Goal: Information Seeking & Learning: Learn about a topic

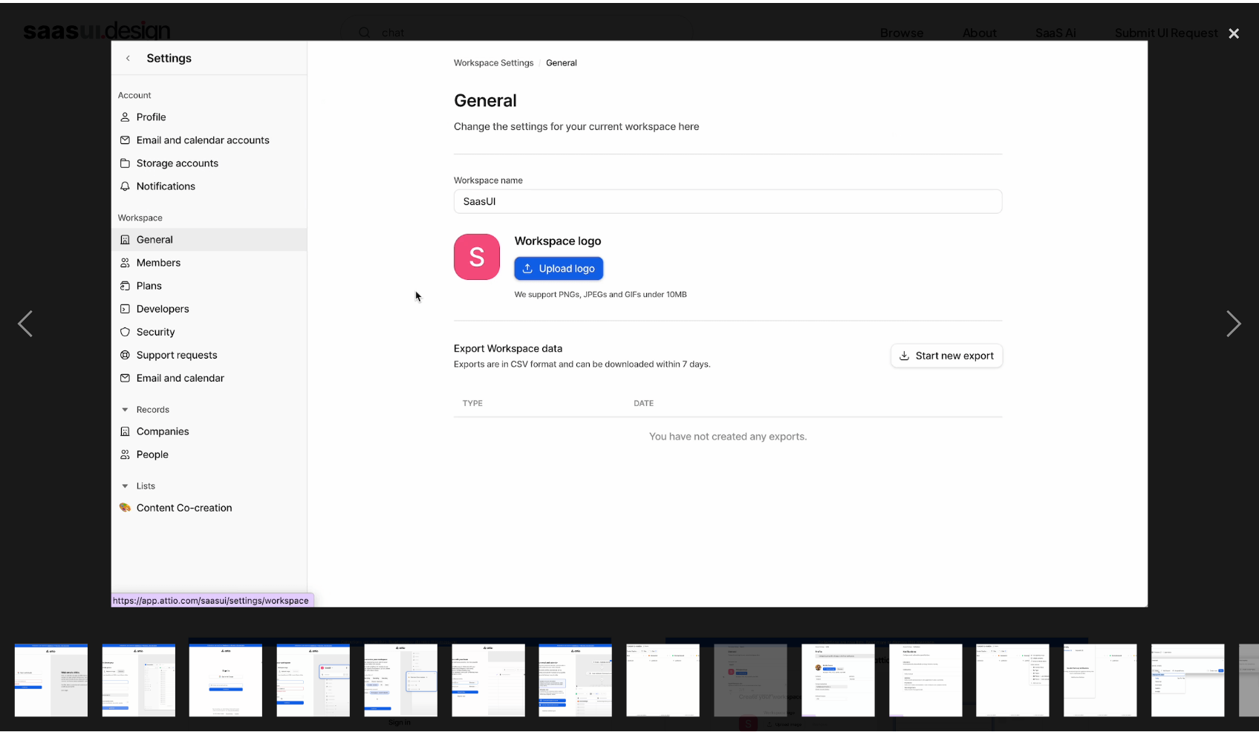
scroll to position [1202, 0]
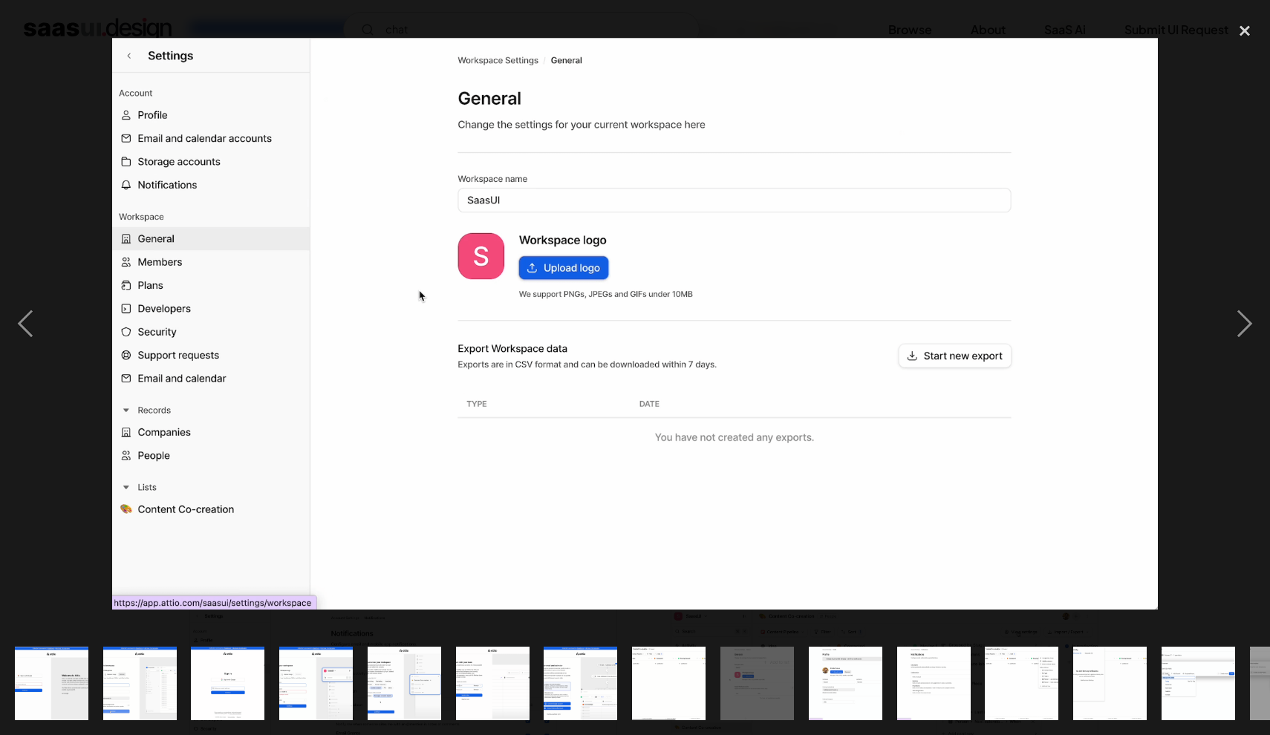
click at [59, 68] on div at bounding box center [635, 324] width 1270 height 618
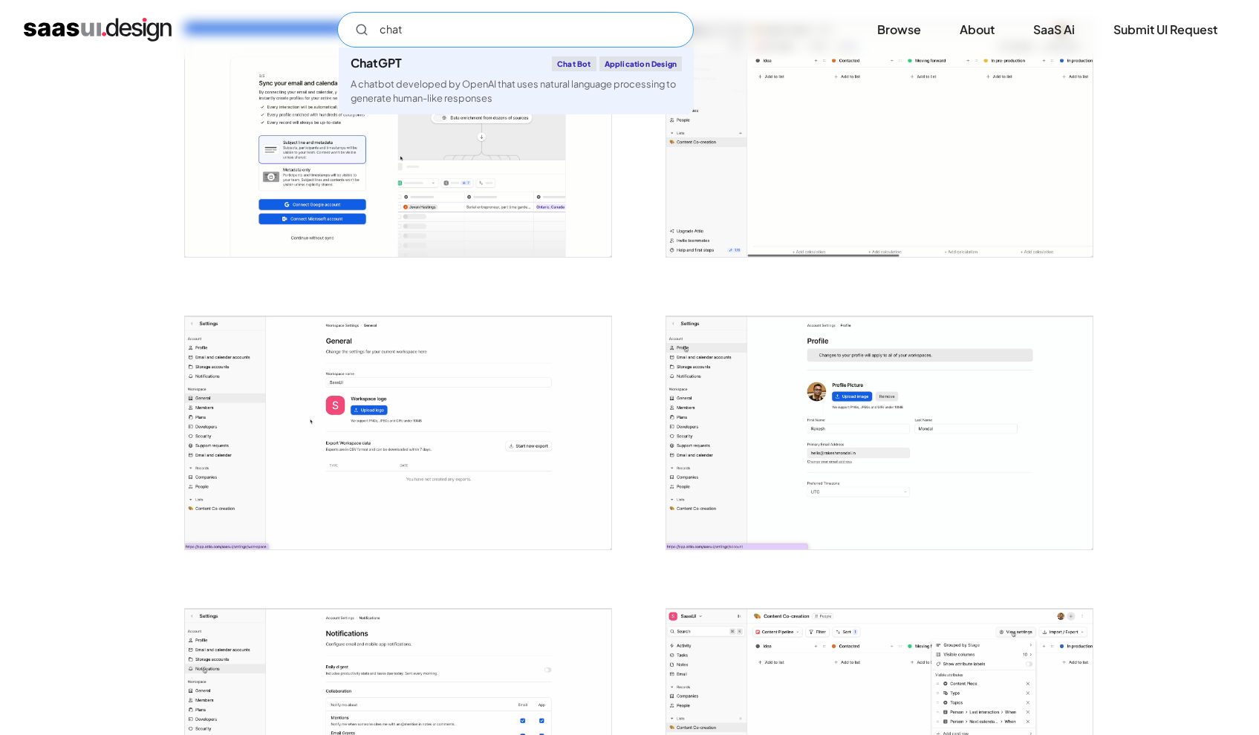
click at [451, 30] on input "chat" at bounding box center [515, 30] width 356 height 36
click at [451, 29] on input "chat" at bounding box center [515, 30] width 356 height 36
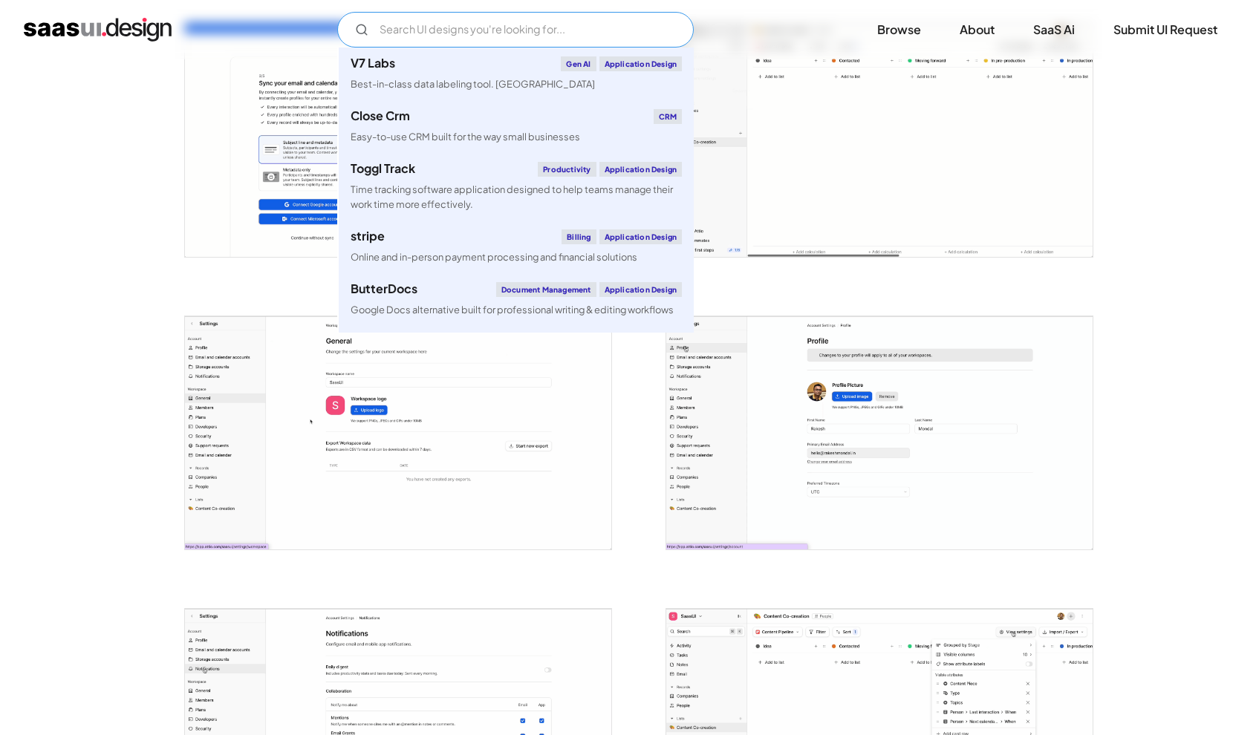
paste input "Live Usage Stats Panel"
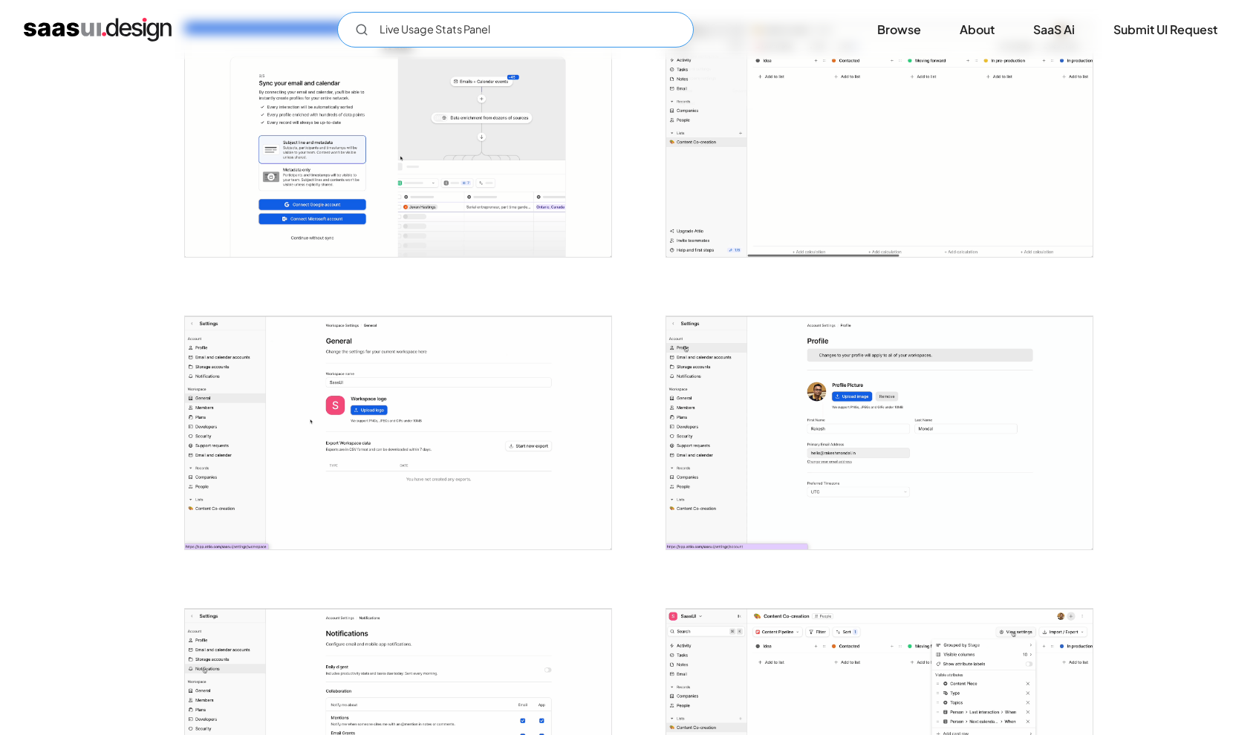
type input "Live Usage Stats Panel"
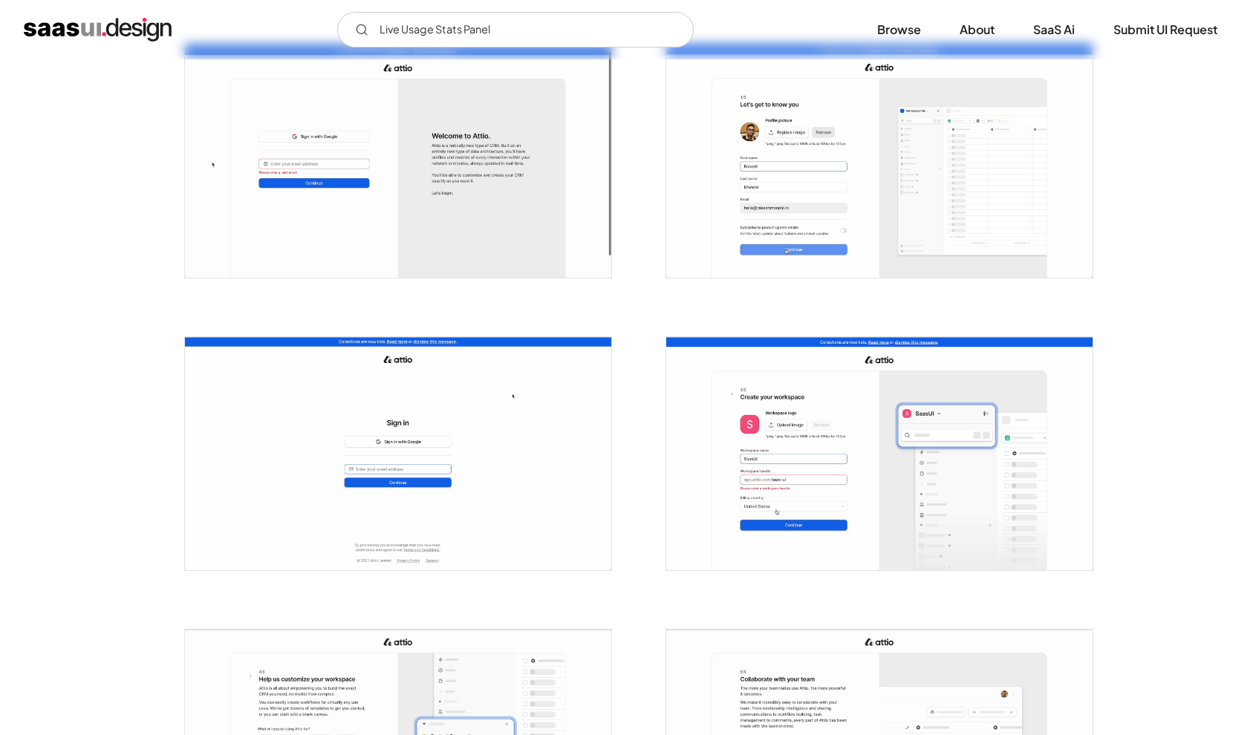
scroll to position [0, 0]
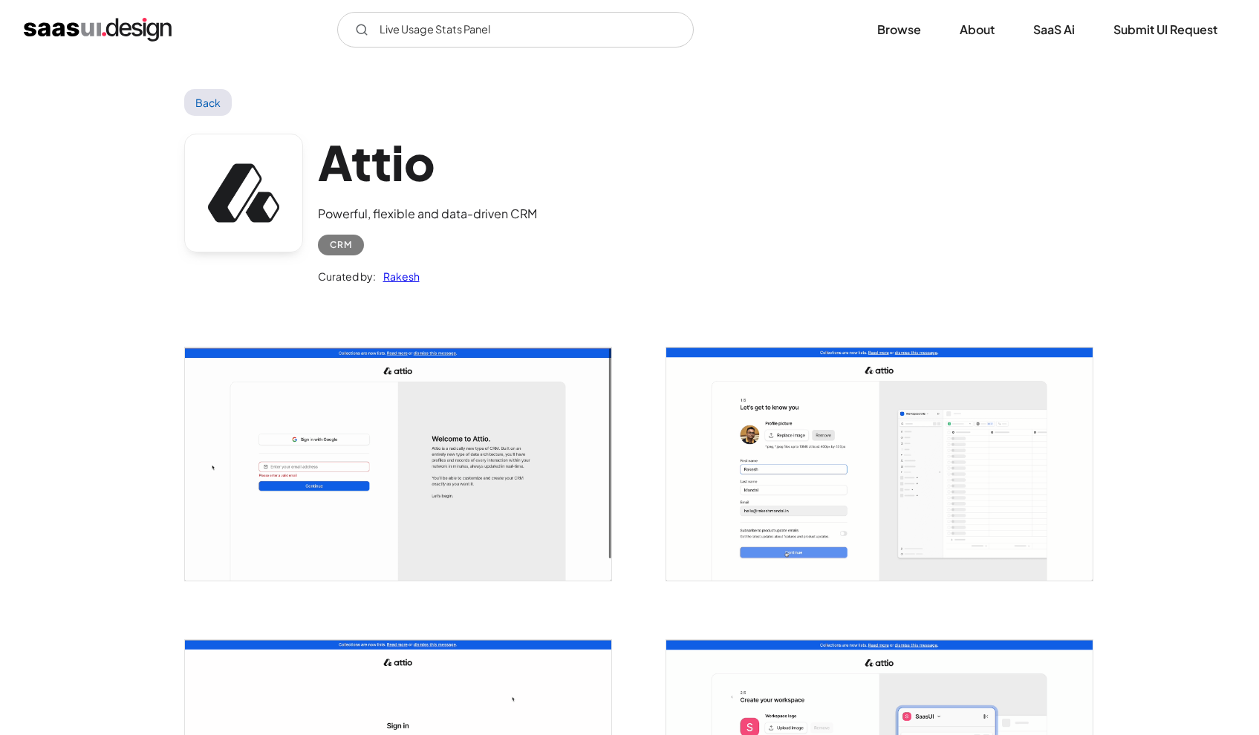
click at [218, 97] on link "Back" at bounding box center [208, 102] width 48 height 27
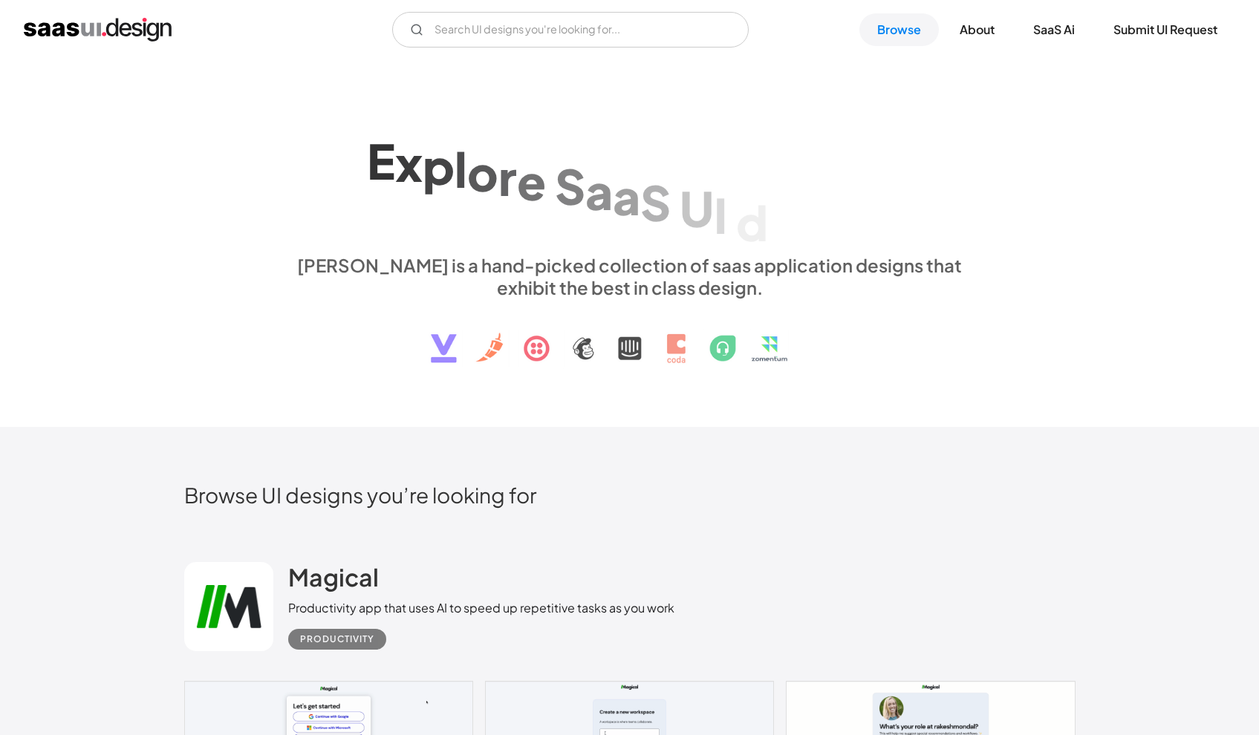
scroll to position [427, 0]
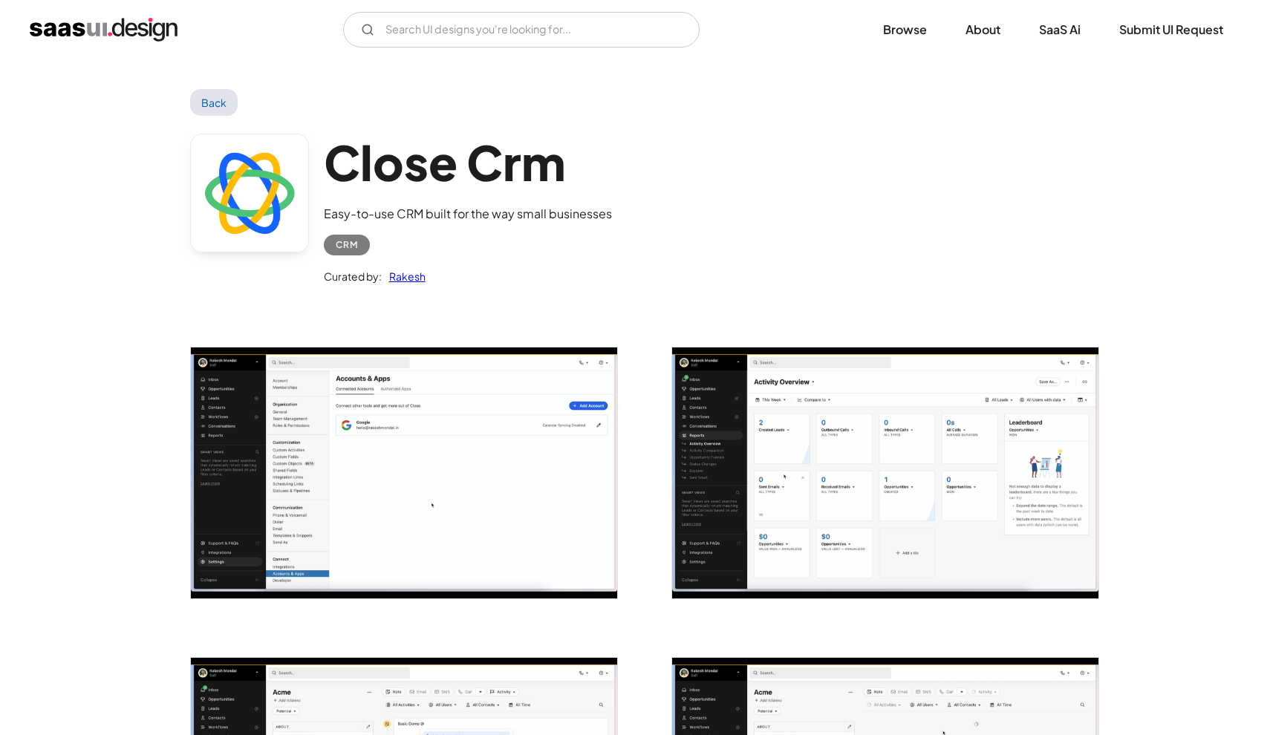
scroll to position [-7, 0]
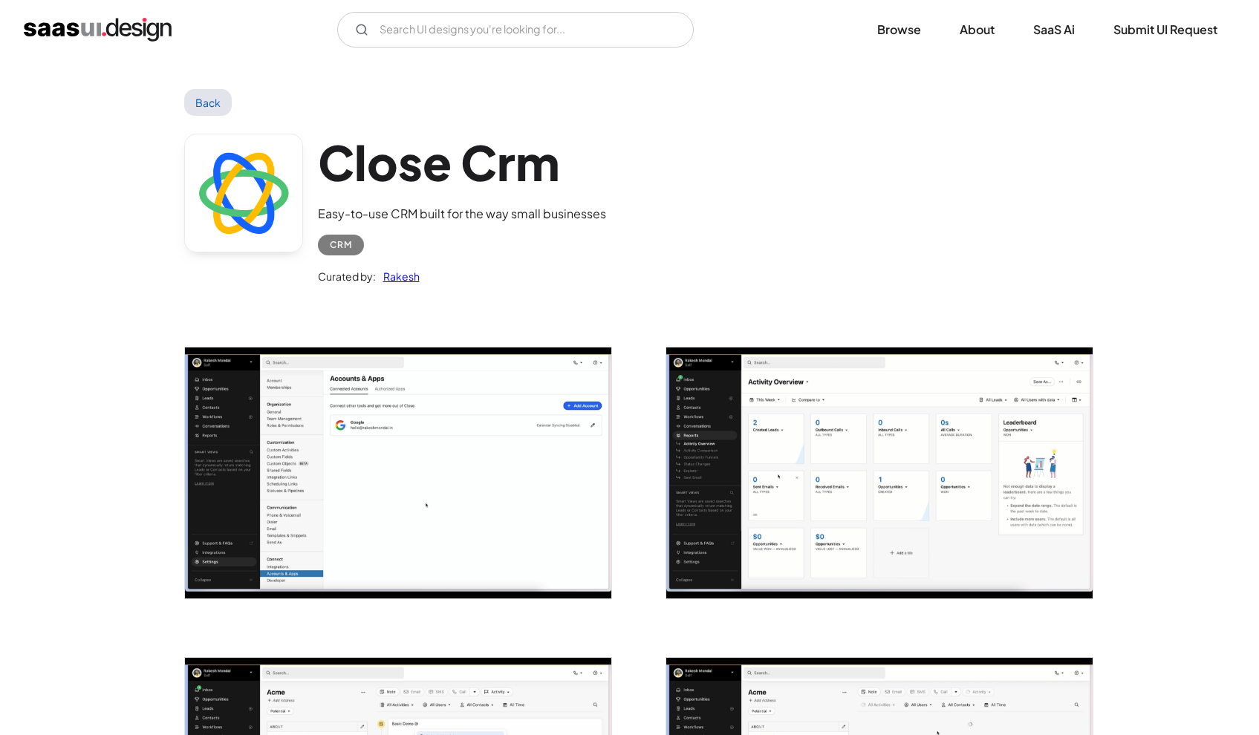
click at [543, 415] on img "open lightbox" at bounding box center [398, 473] width 426 height 251
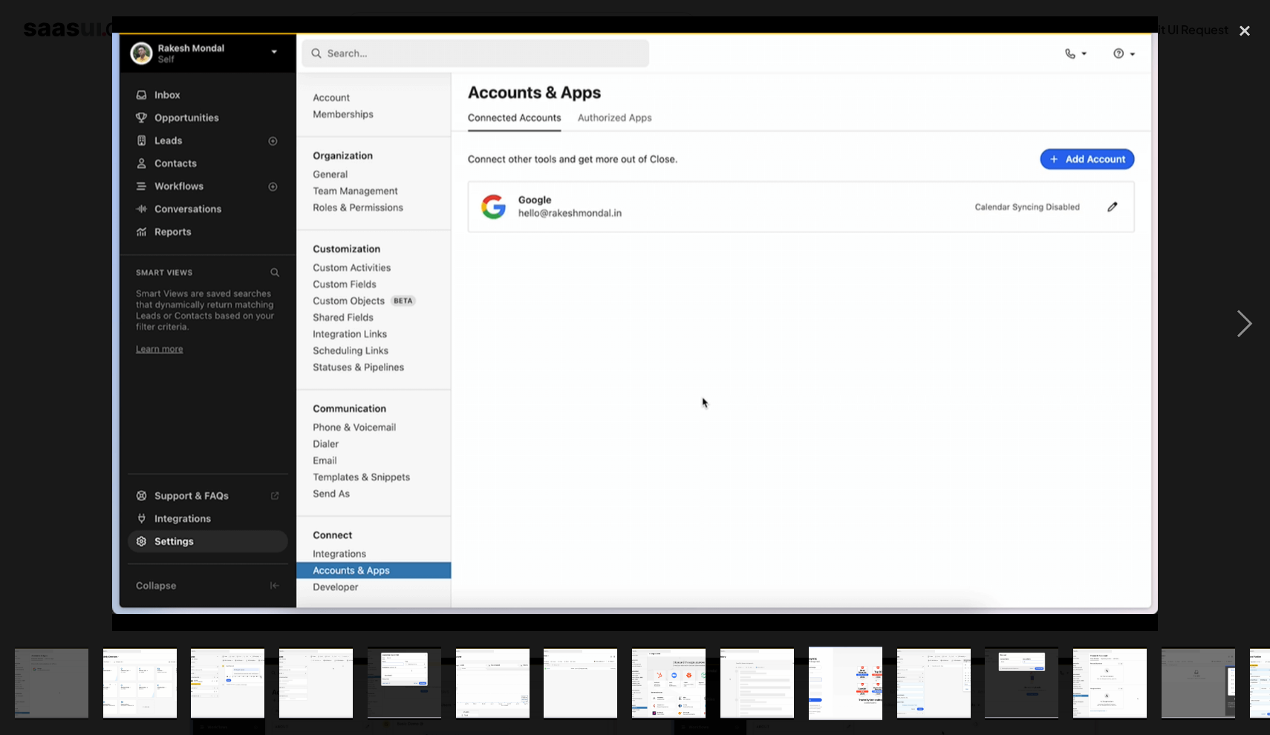
click at [502, 690] on img "show item 6 of 23" at bounding box center [492, 684] width 125 height 74
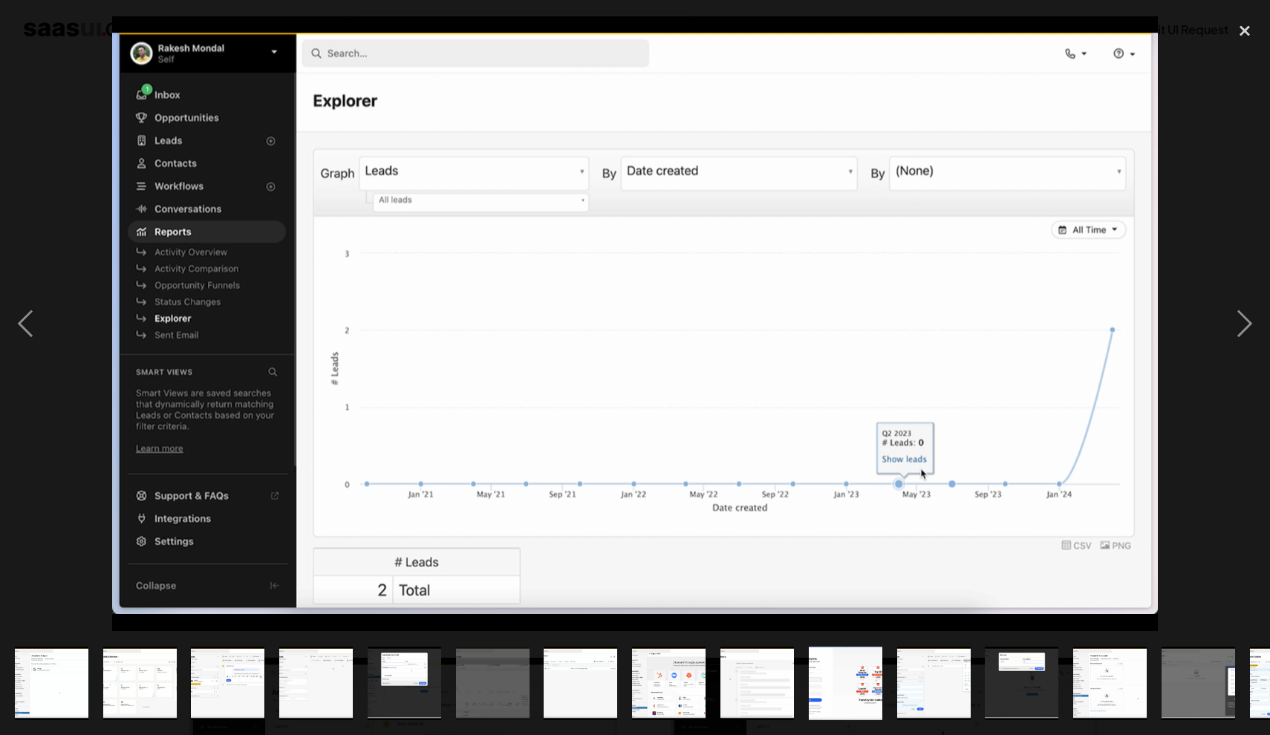
click at [616, 683] on img "show item 7 of 23" at bounding box center [580, 684] width 125 height 74
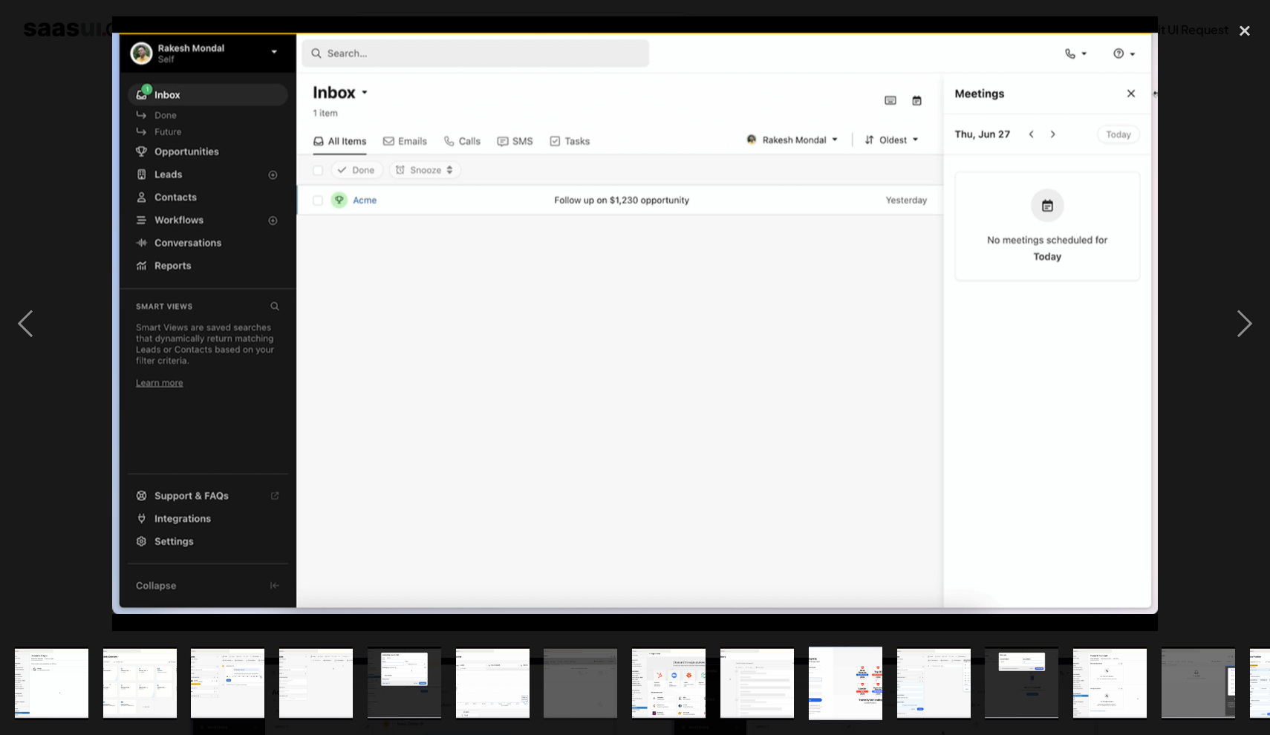
click at [1010, 664] on img "show item 12 of 23" at bounding box center [1021, 684] width 125 height 74
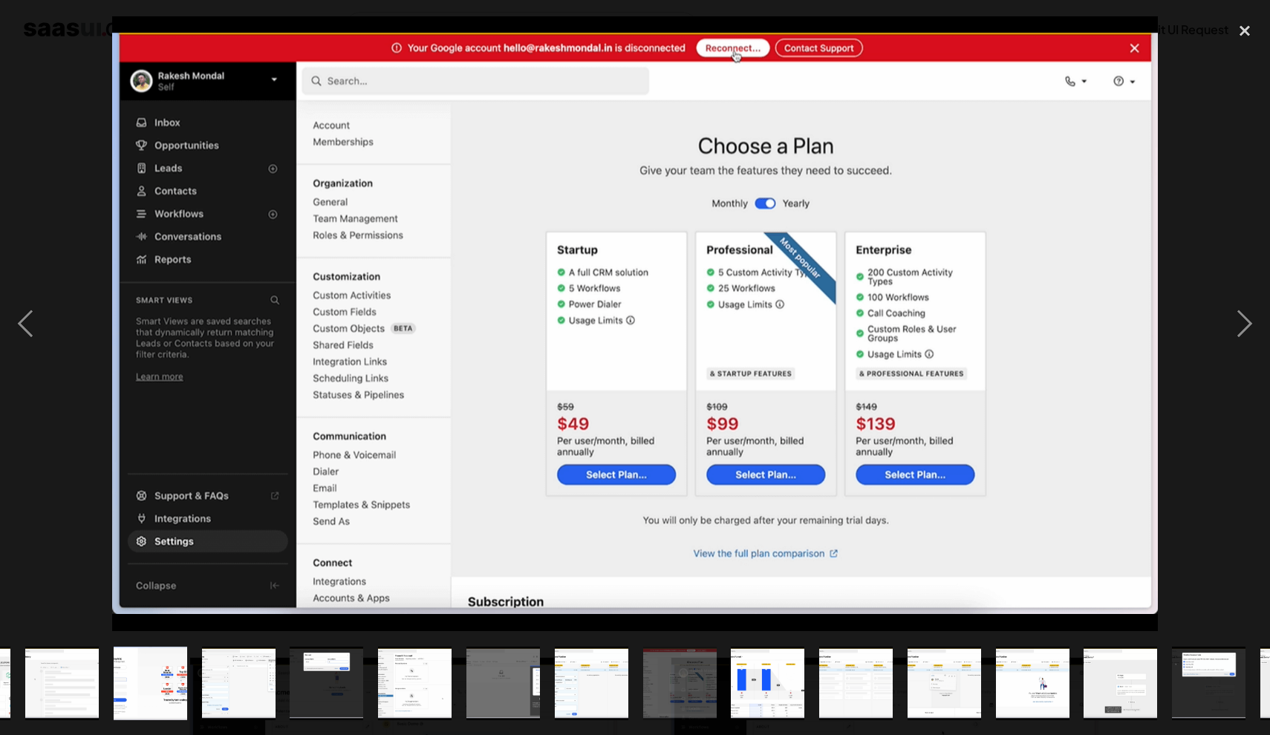
scroll to position [0, 685]
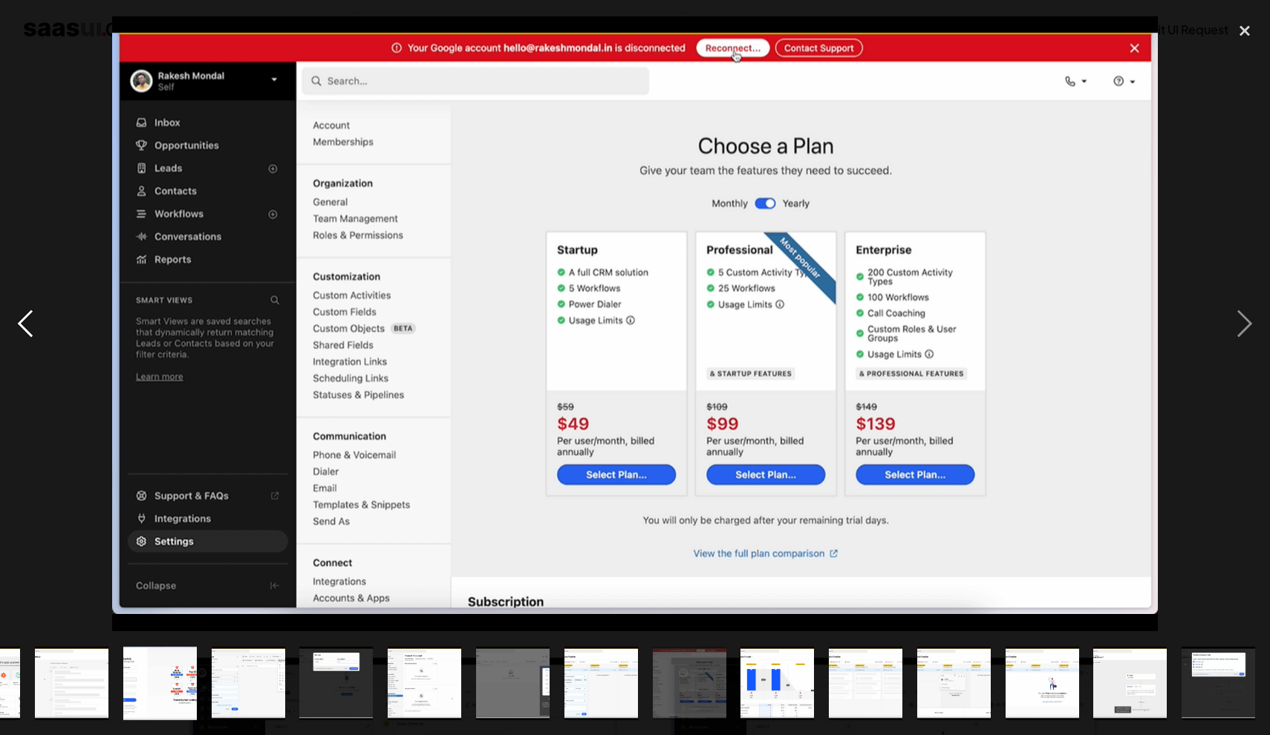
click at [50, 74] on div "previous image" at bounding box center [25, 324] width 50 height 618
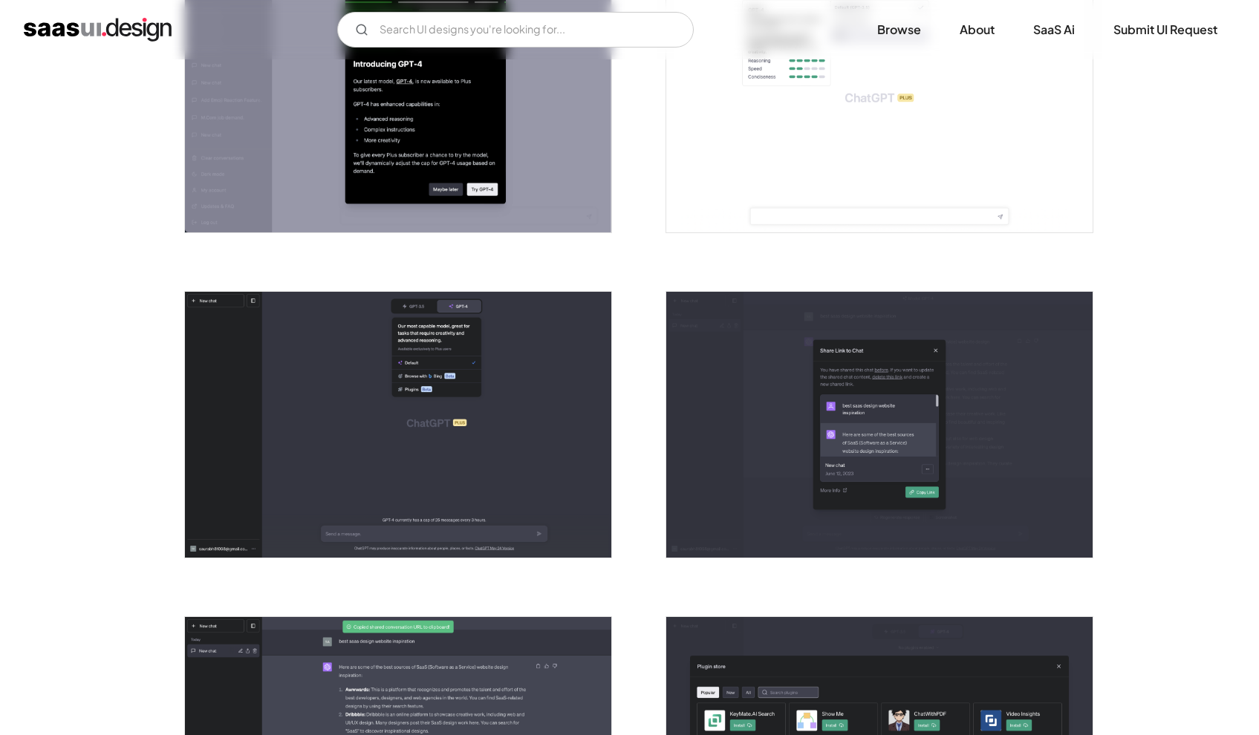
scroll to position [2093, 0]
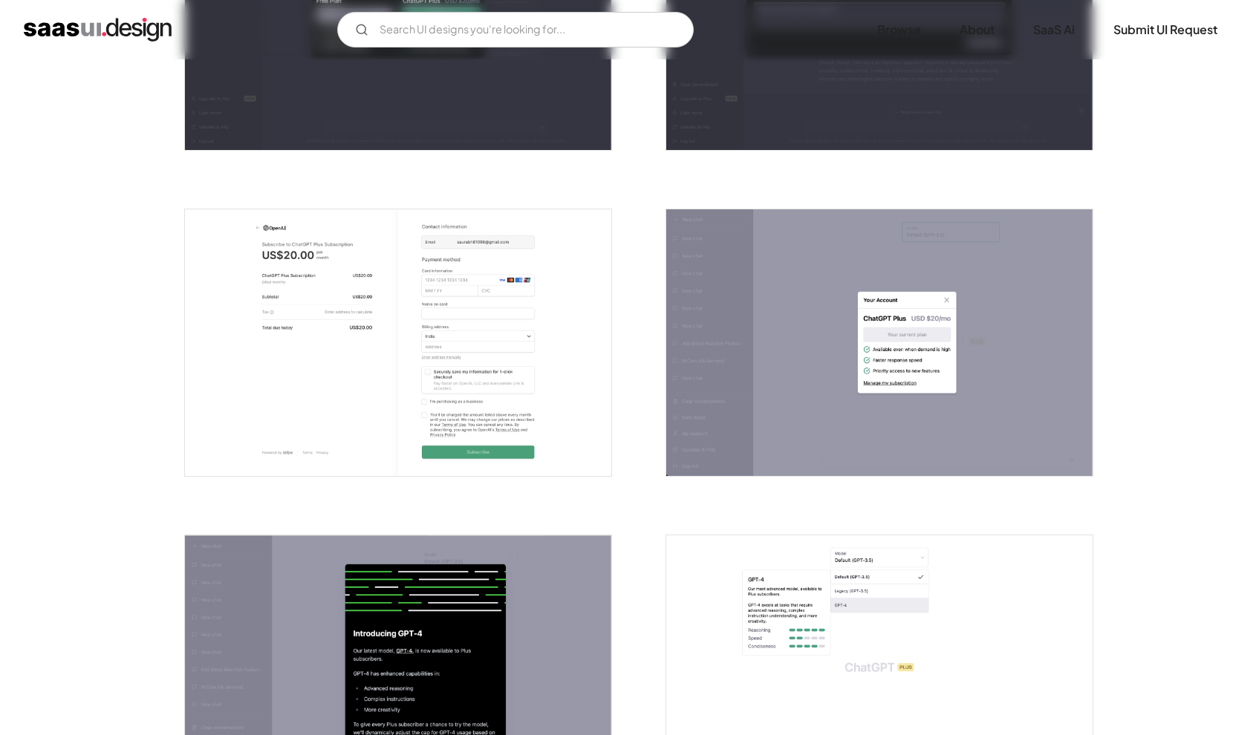
click at [882, 314] on img "open lightbox" at bounding box center [879, 342] width 426 height 267
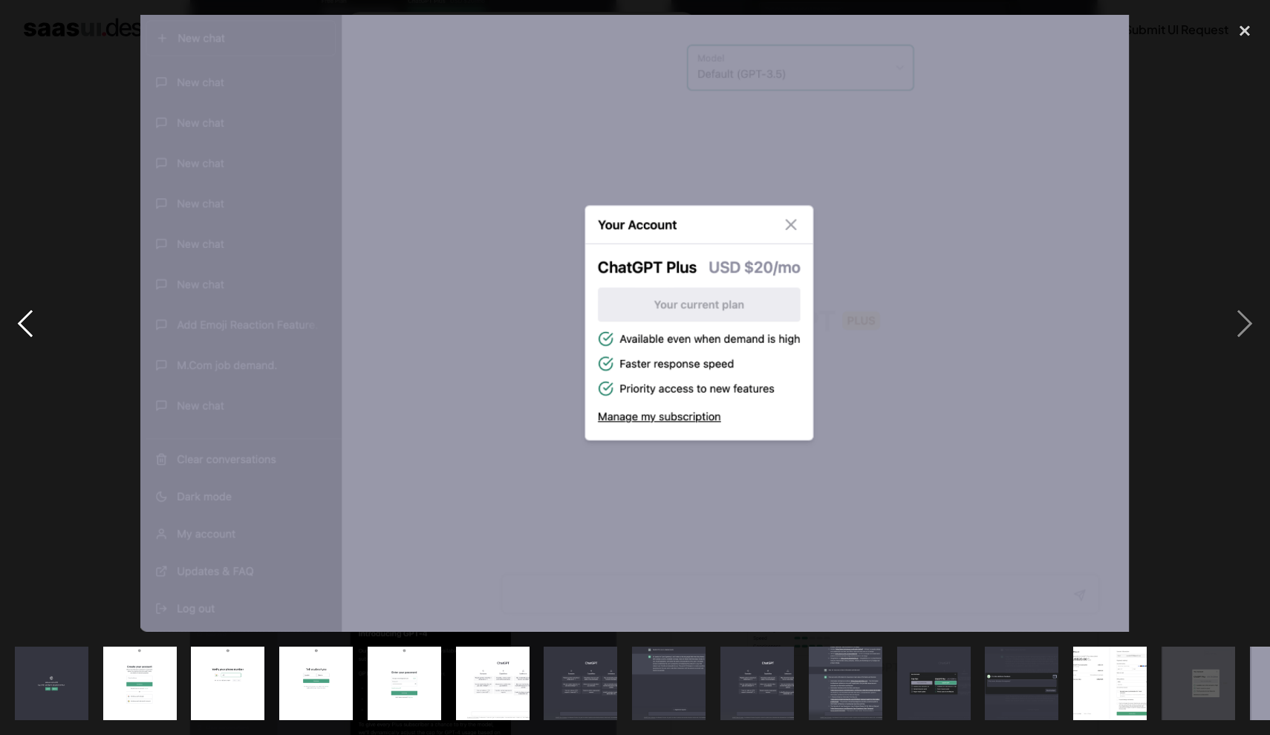
click at [31, 100] on div "previous image" at bounding box center [25, 324] width 50 height 618
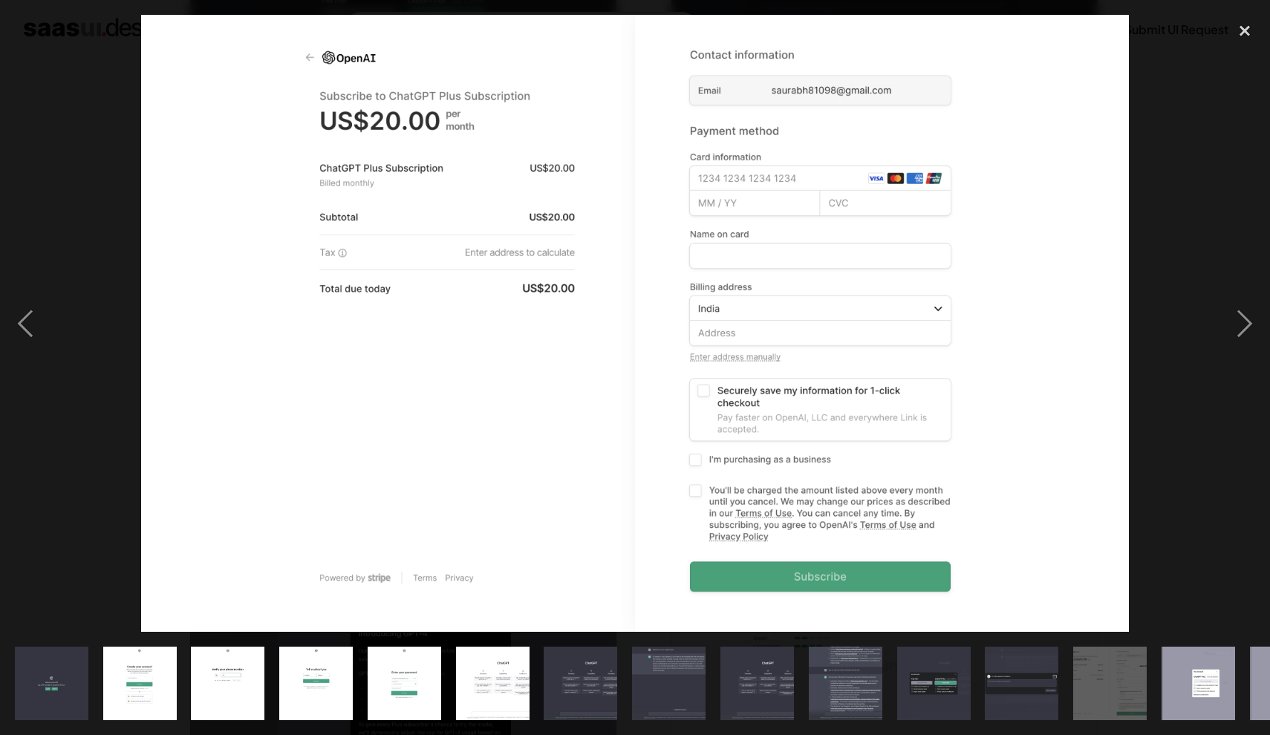
click at [68, 160] on div at bounding box center [635, 324] width 1270 height 618
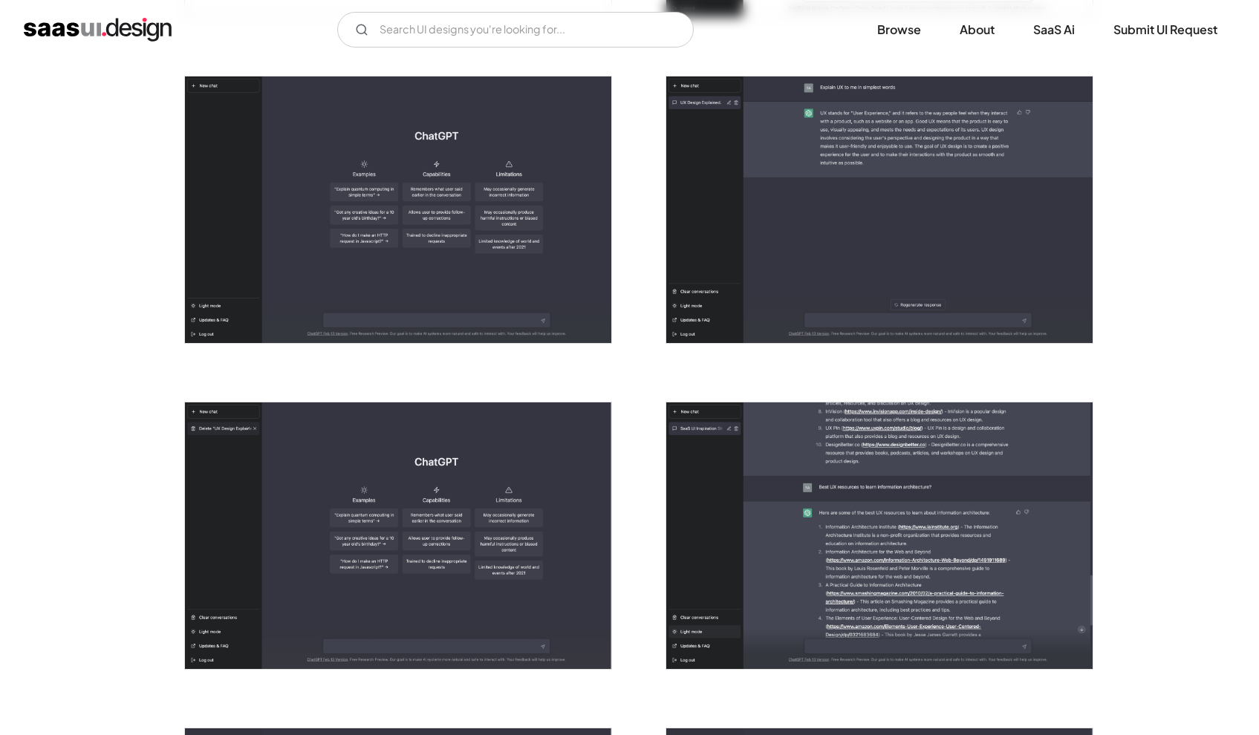
scroll to position [900, 0]
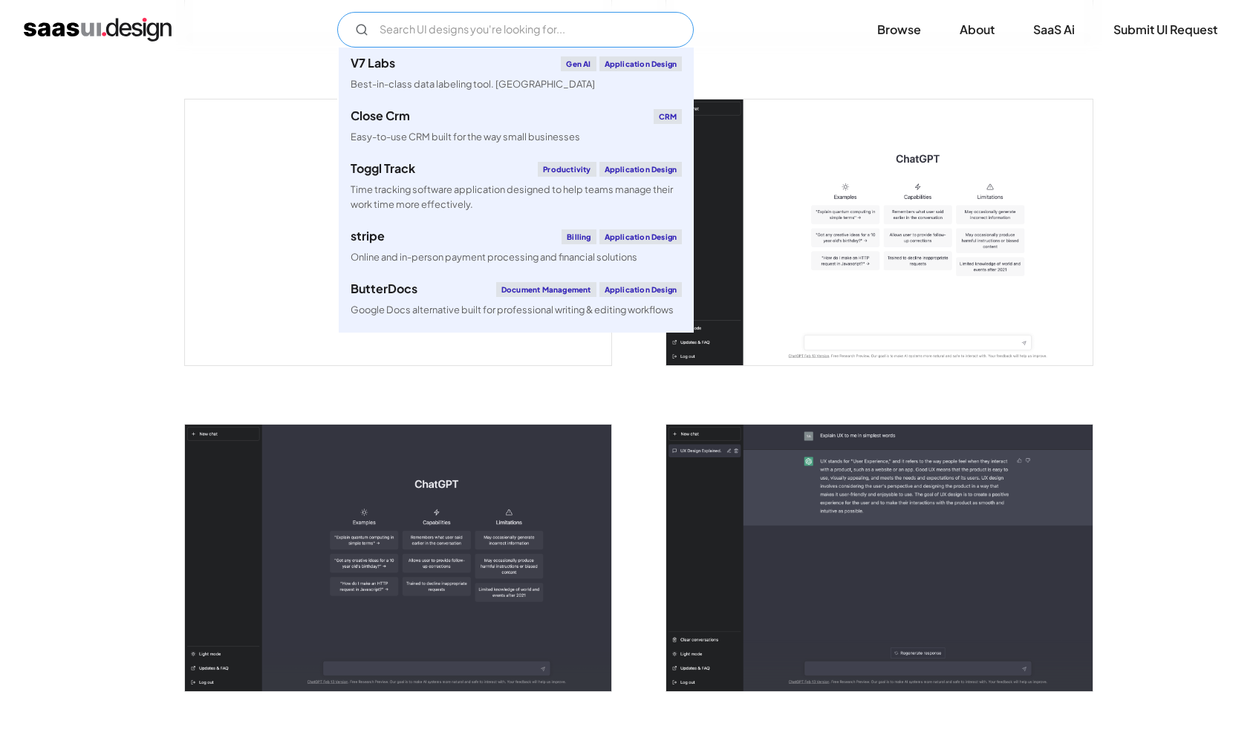
click at [477, 36] on input "Email Form" at bounding box center [515, 30] width 356 height 36
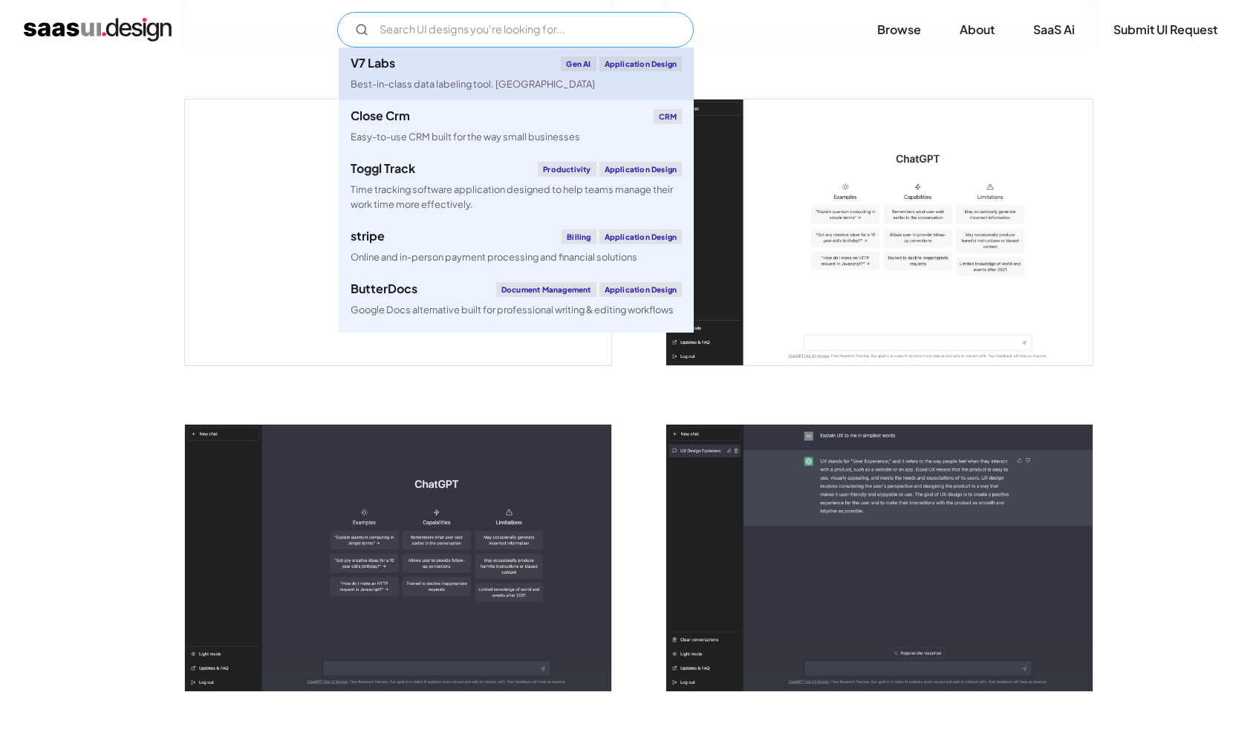
click at [445, 90] on div "Best-in-class data labeling tool. [GEOGRAPHIC_DATA]" at bounding box center [473, 84] width 244 height 14
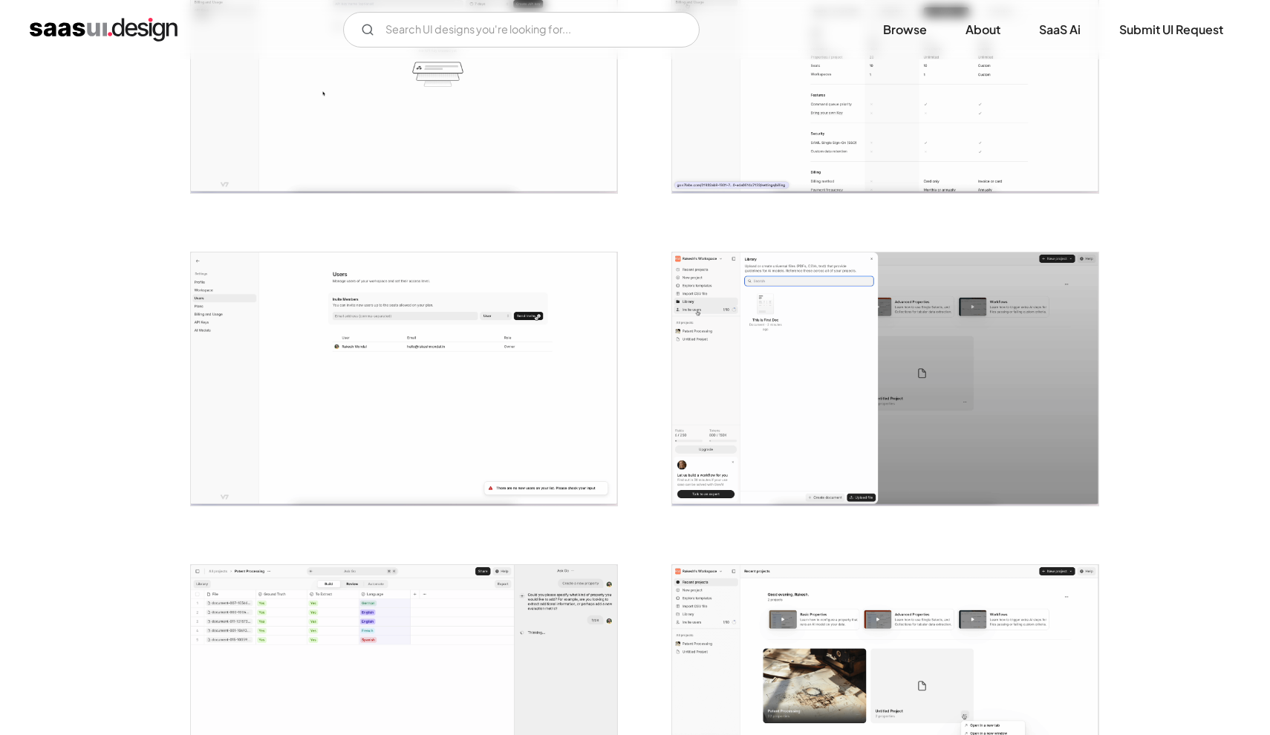
scroll to position [1632, 0]
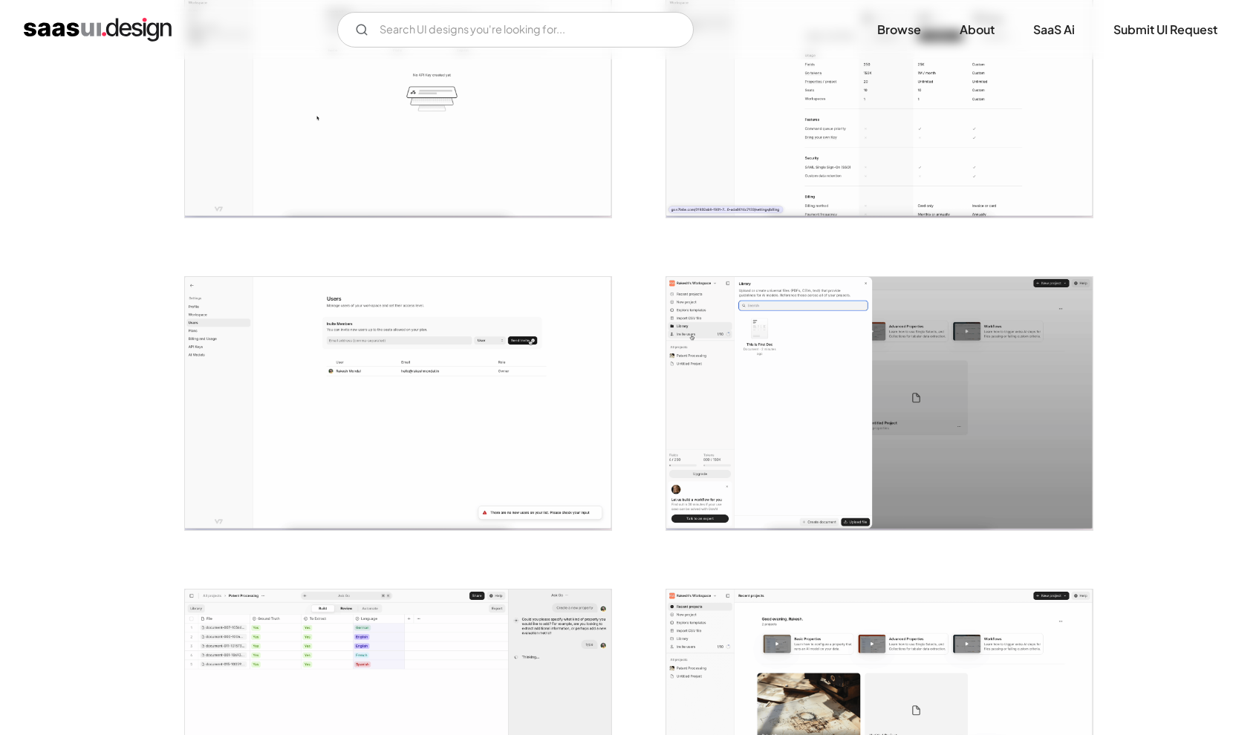
click at [404, 137] on img "open lightbox" at bounding box center [398, 91] width 426 height 253
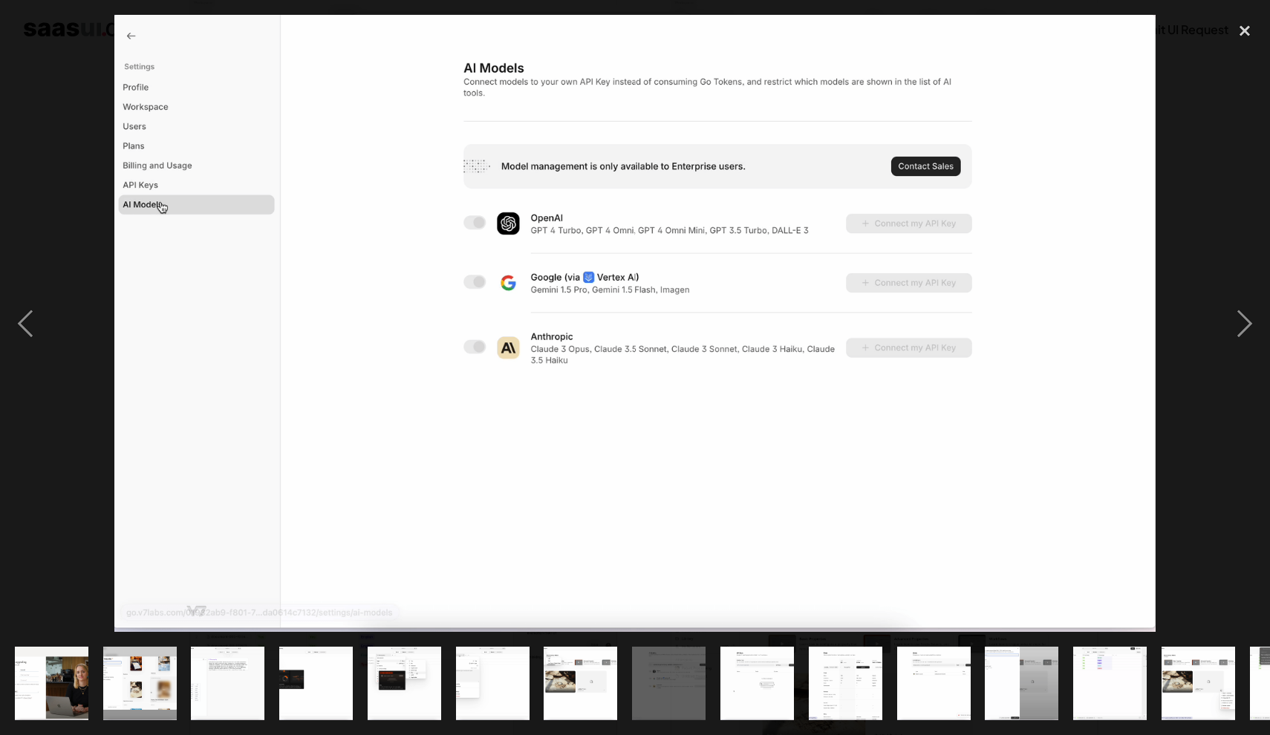
click at [117, 653] on img "show item 2 of 21" at bounding box center [140, 684] width 124 height 74
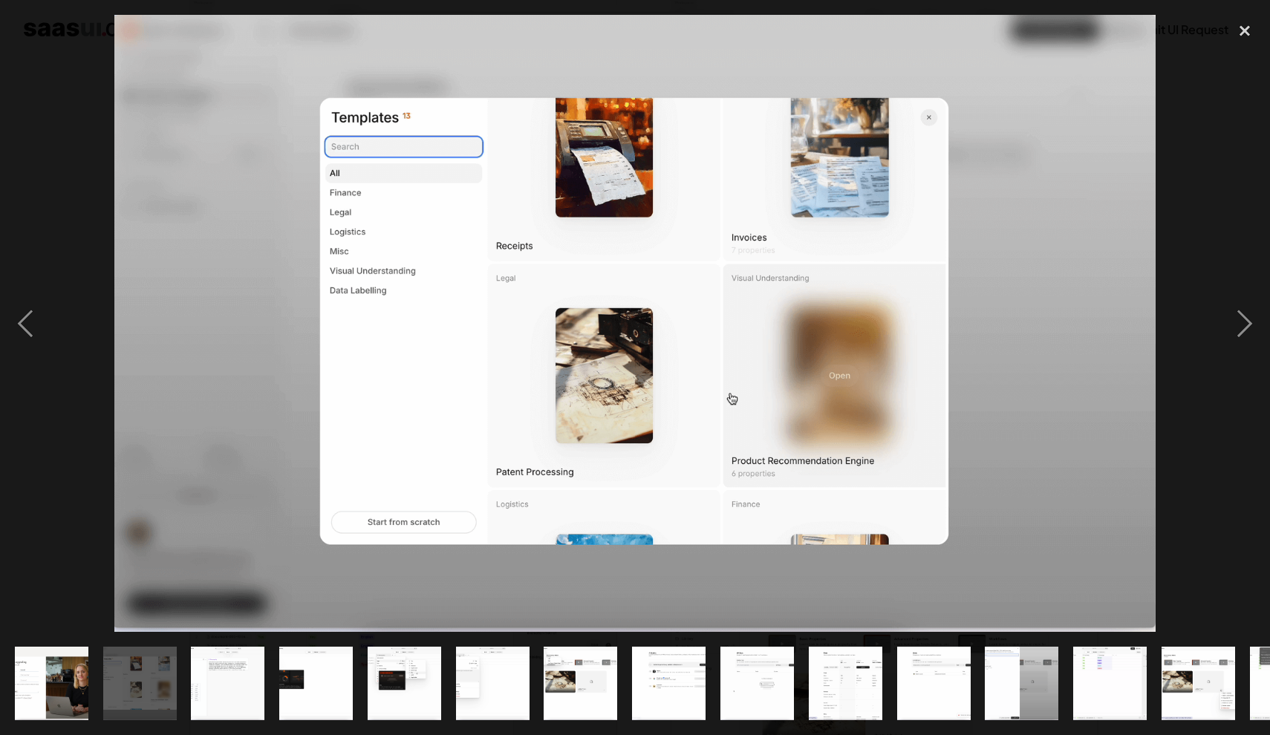
click at [255, 668] on img "show item 3 of 21" at bounding box center [228, 684] width 124 height 74
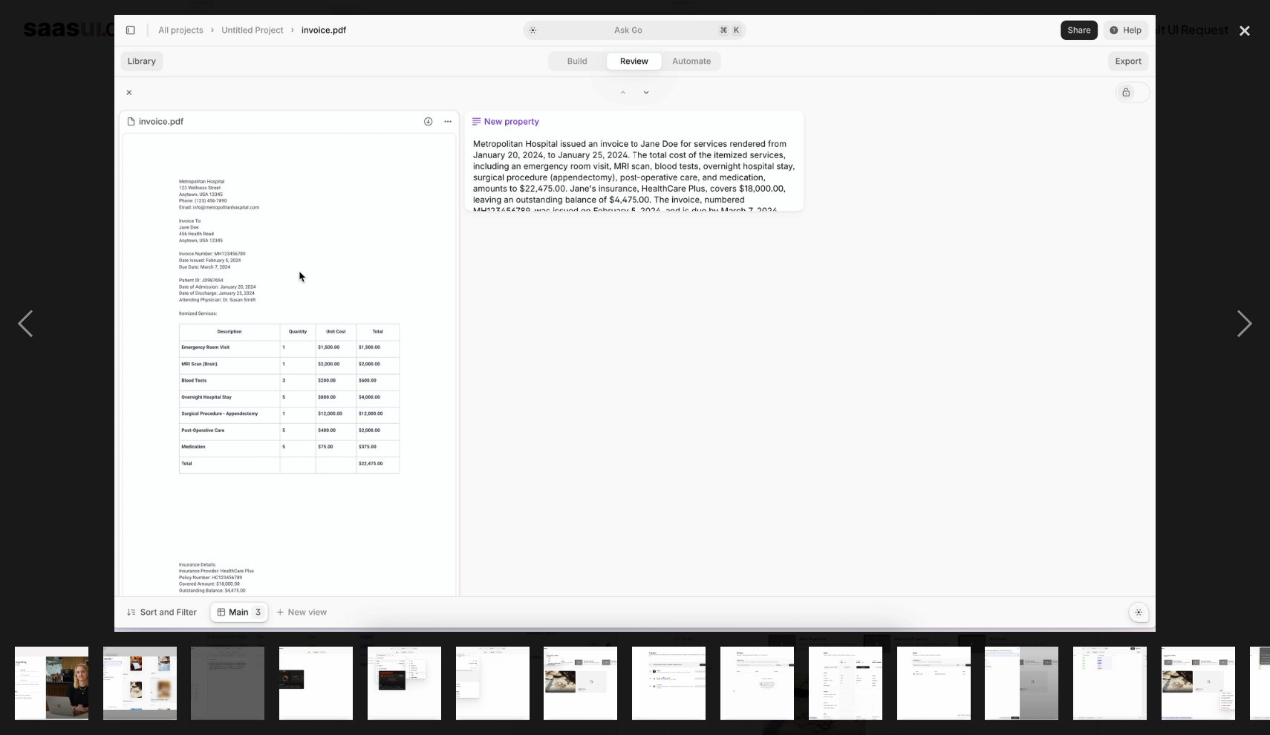
click at [325, 667] on img "show item 4 of 21" at bounding box center [316, 684] width 124 height 74
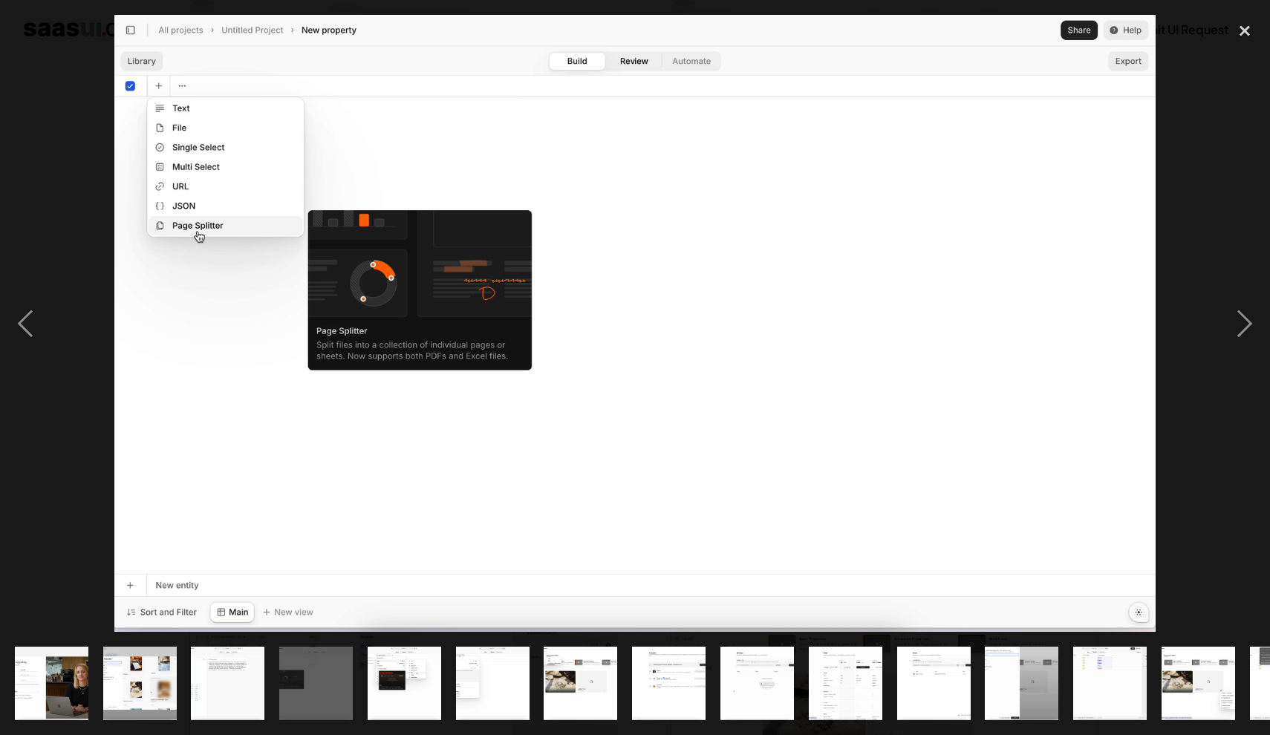
click at [486, 678] on img "show item 6 of 21" at bounding box center [493, 684] width 124 height 74
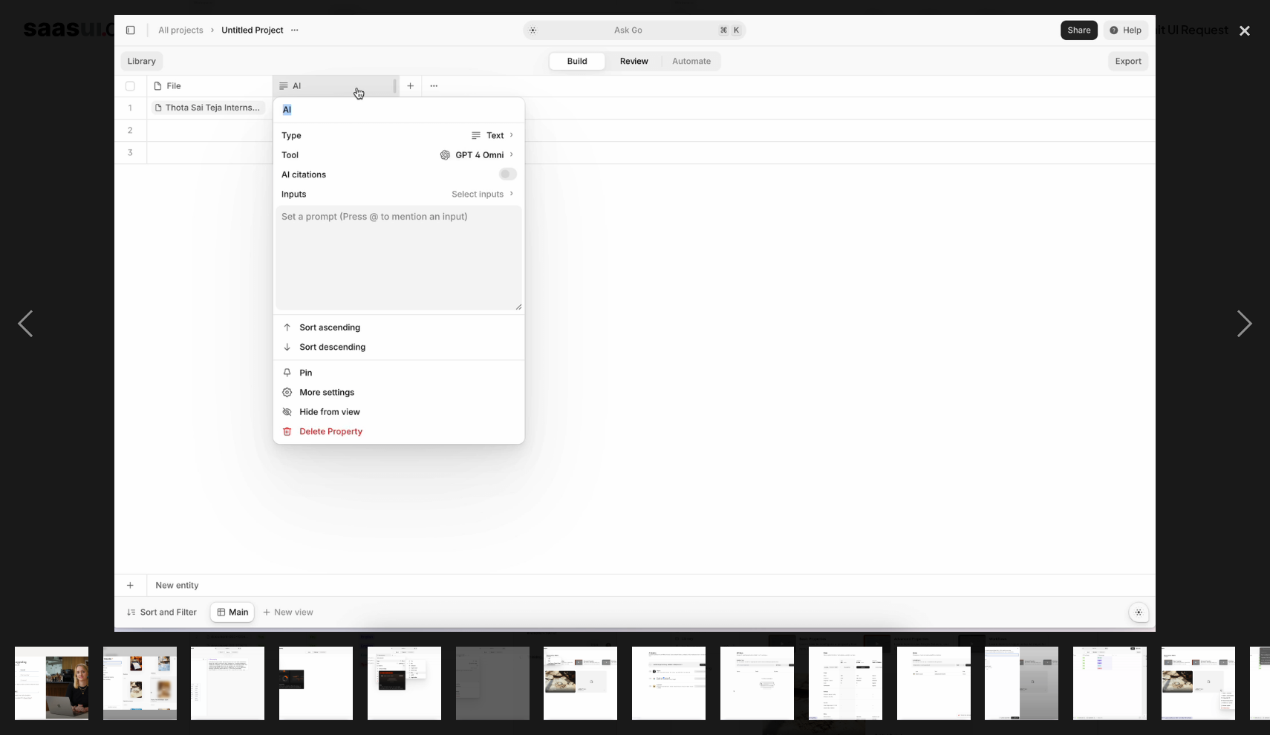
click at [616, 671] on img "show item 7 of 21" at bounding box center [581, 684] width 124 height 74
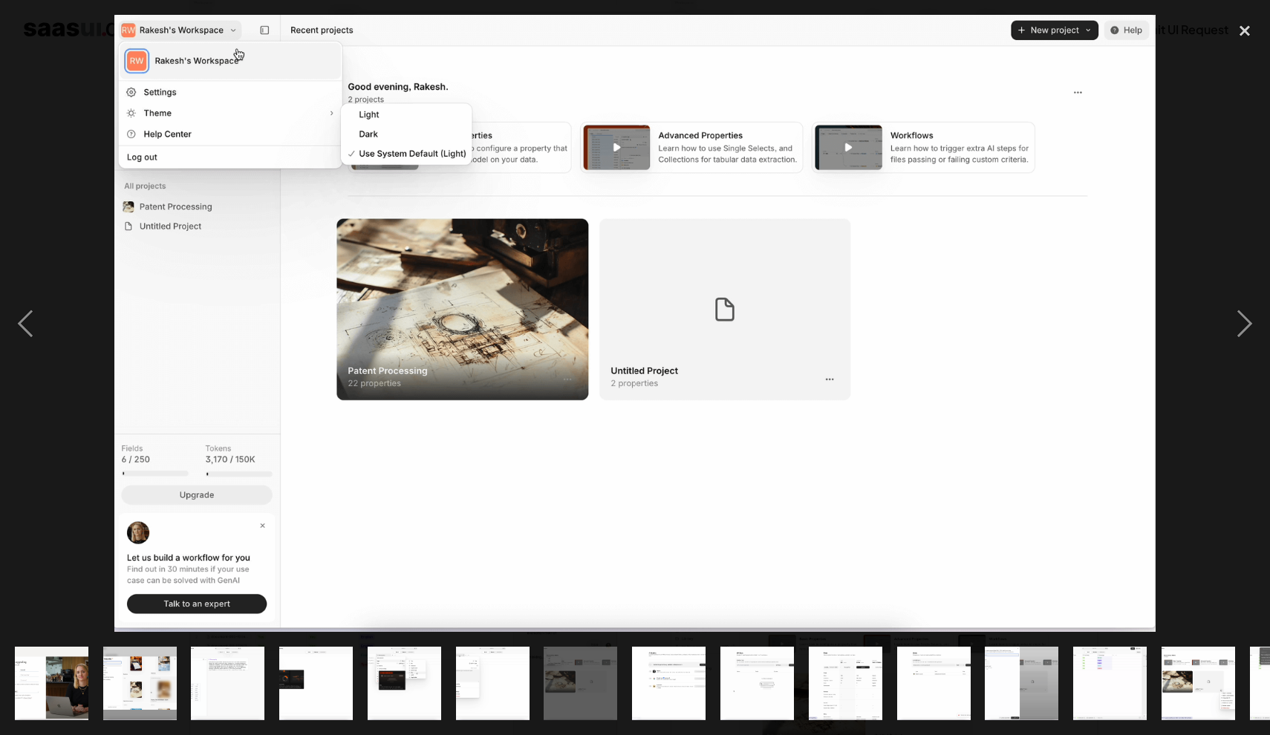
click at [710, 666] on div "show item 8 of 21" at bounding box center [669, 683] width 88 height 103
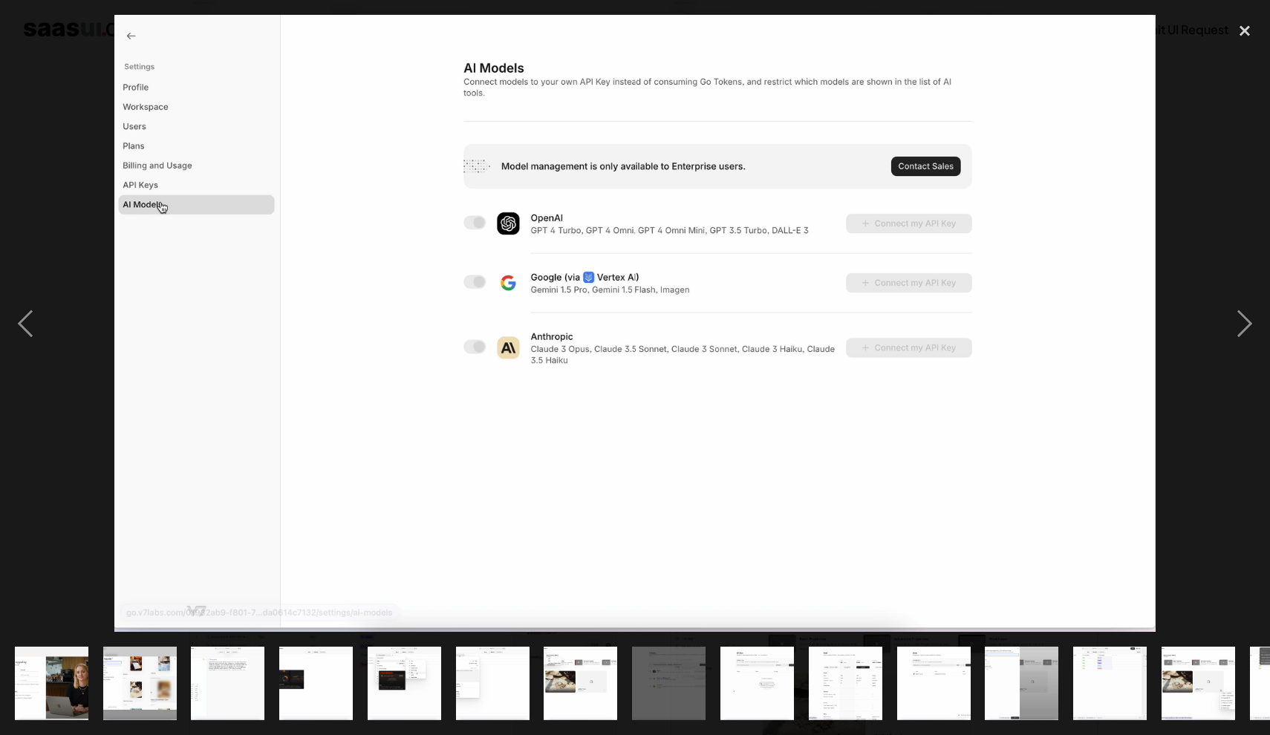
click at [582, 676] on img "show item 7 of 21" at bounding box center [581, 684] width 124 height 74
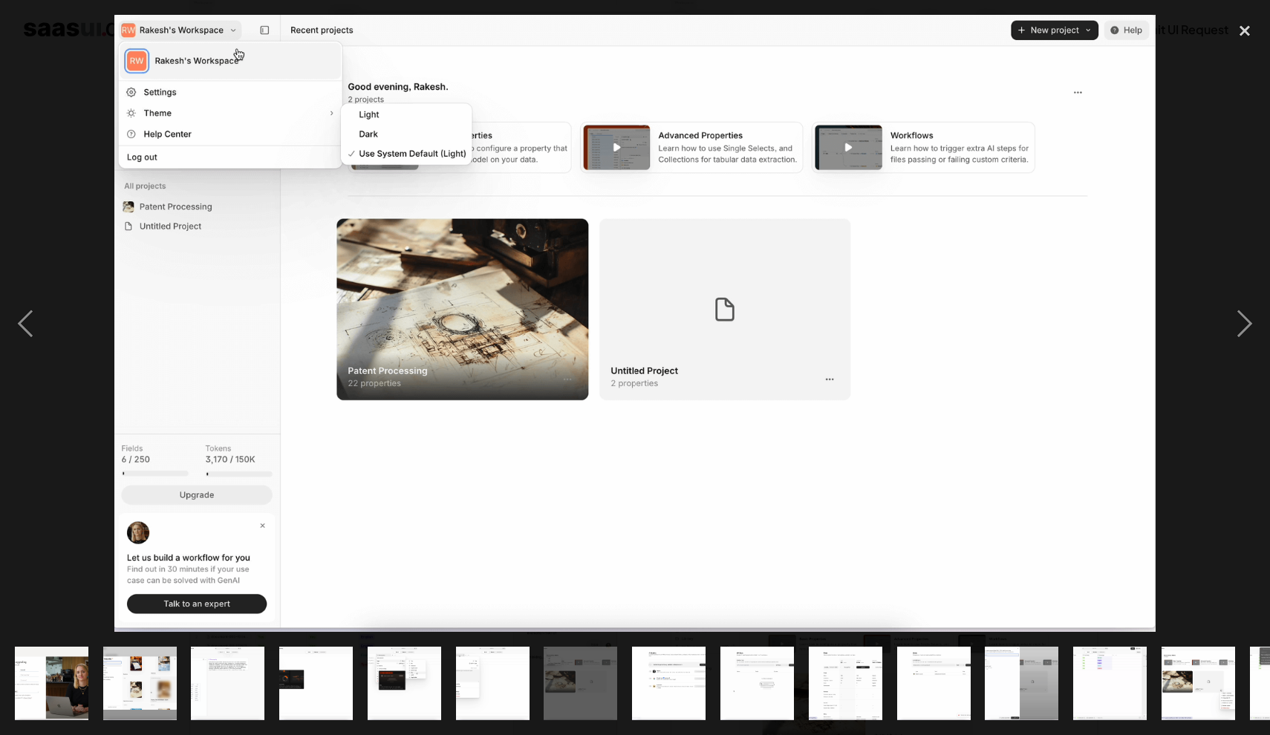
click at [661, 685] on img "show item 8 of 21" at bounding box center [669, 684] width 124 height 74
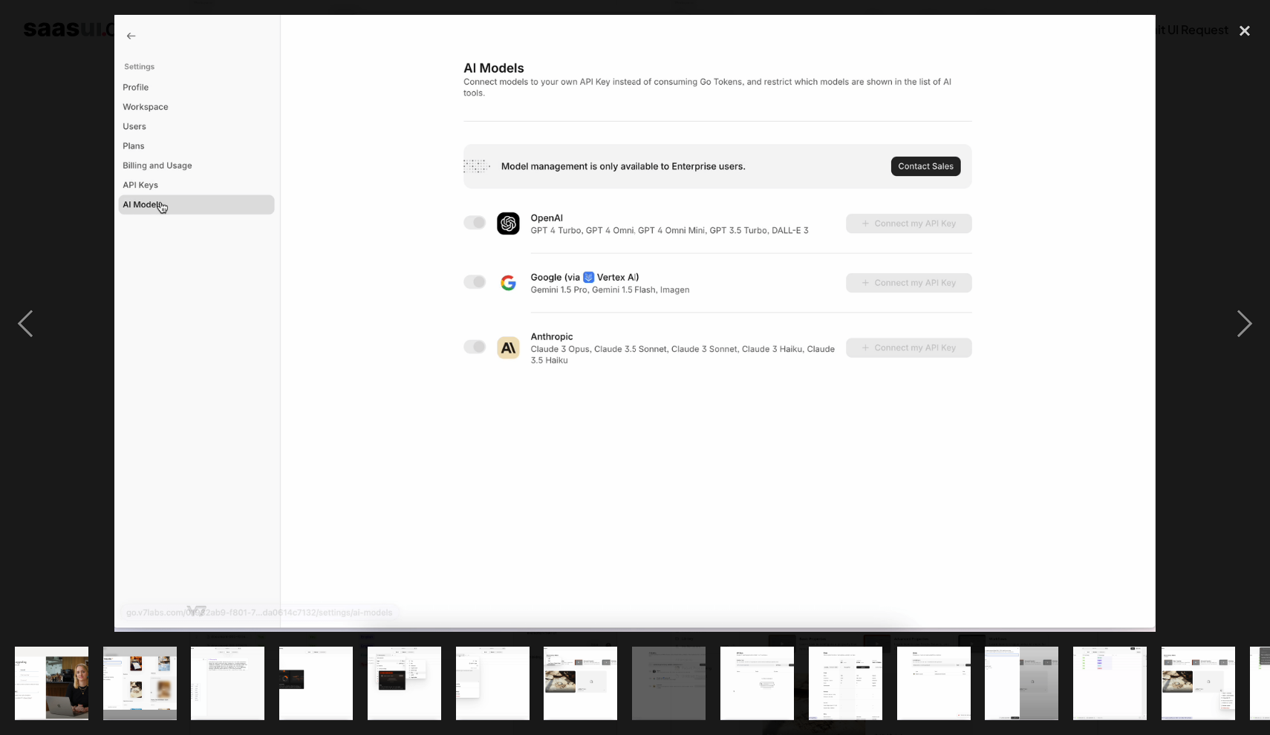
click at [745, 662] on img "show item 9 of 21" at bounding box center [757, 684] width 124 height 74
